Goal: Transaction & Acquisition: Purchase product/service

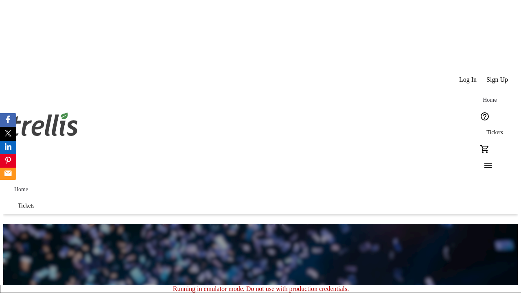
click at [486, 129] on span "Tickets" at bounding box center [494, 132] width 17 height 7
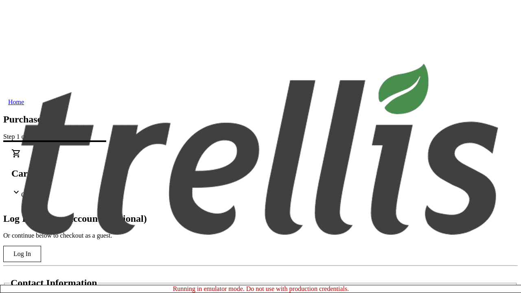
type input "D'Amore"
